Goal: Find specific page/section: Find specific page/section

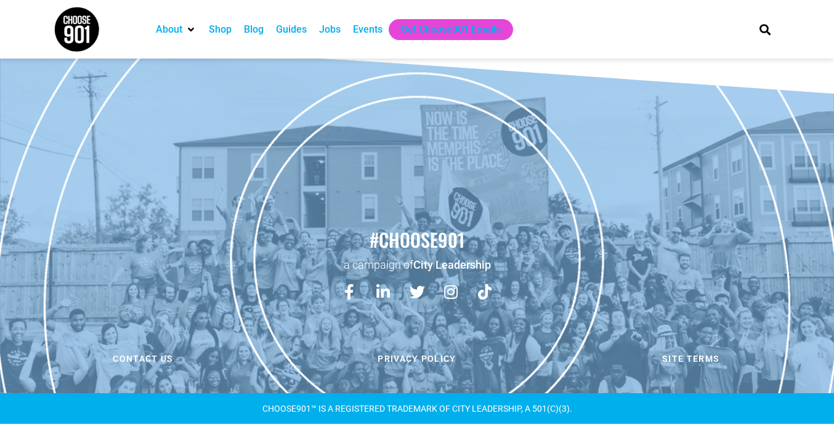
click at [326, 30] on div "Jobs" at bounding box center [330, 29] width 22 height 15
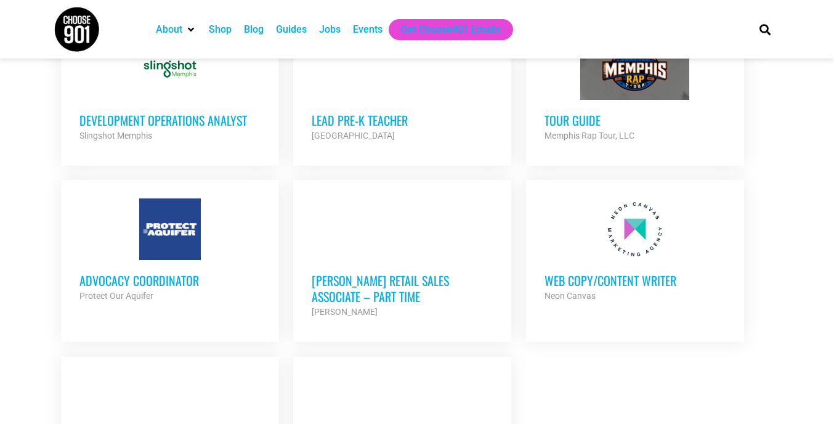
scroll to position [1264, 0]
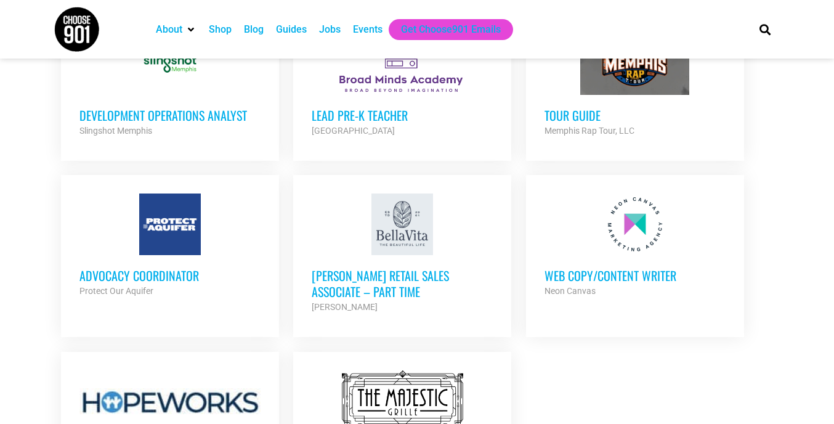
click at [590, 267] on h3 "Web Copy/Content Writer" at bounding box center [634, 275] width 181 height 16
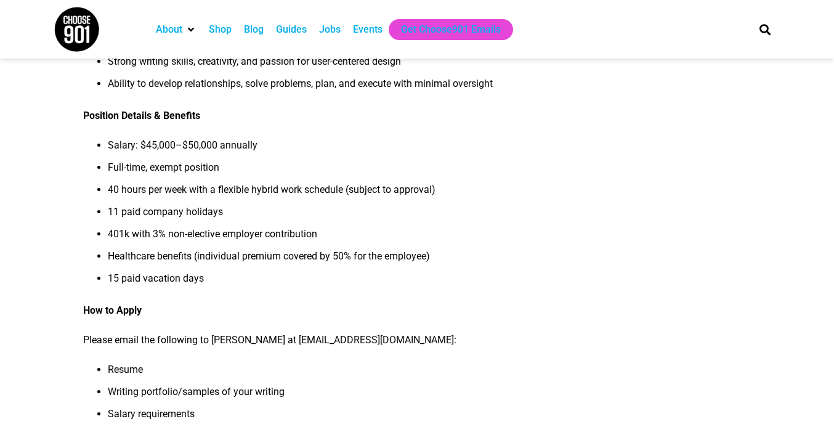
scroll to position [1052, 0]
